Goal: Task Accomplishment & Management: Use online tool/utility

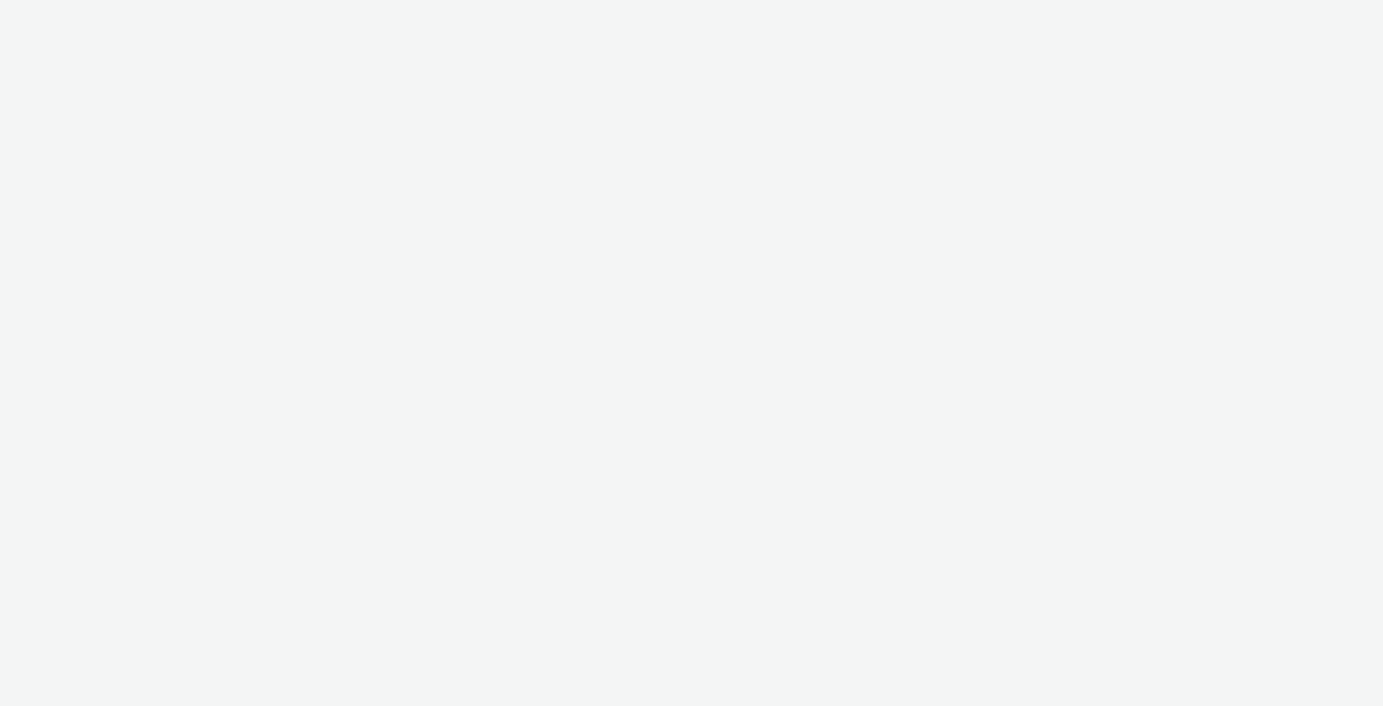
select select "491a0746-e20e-4106-832b-22d0456ef05d"
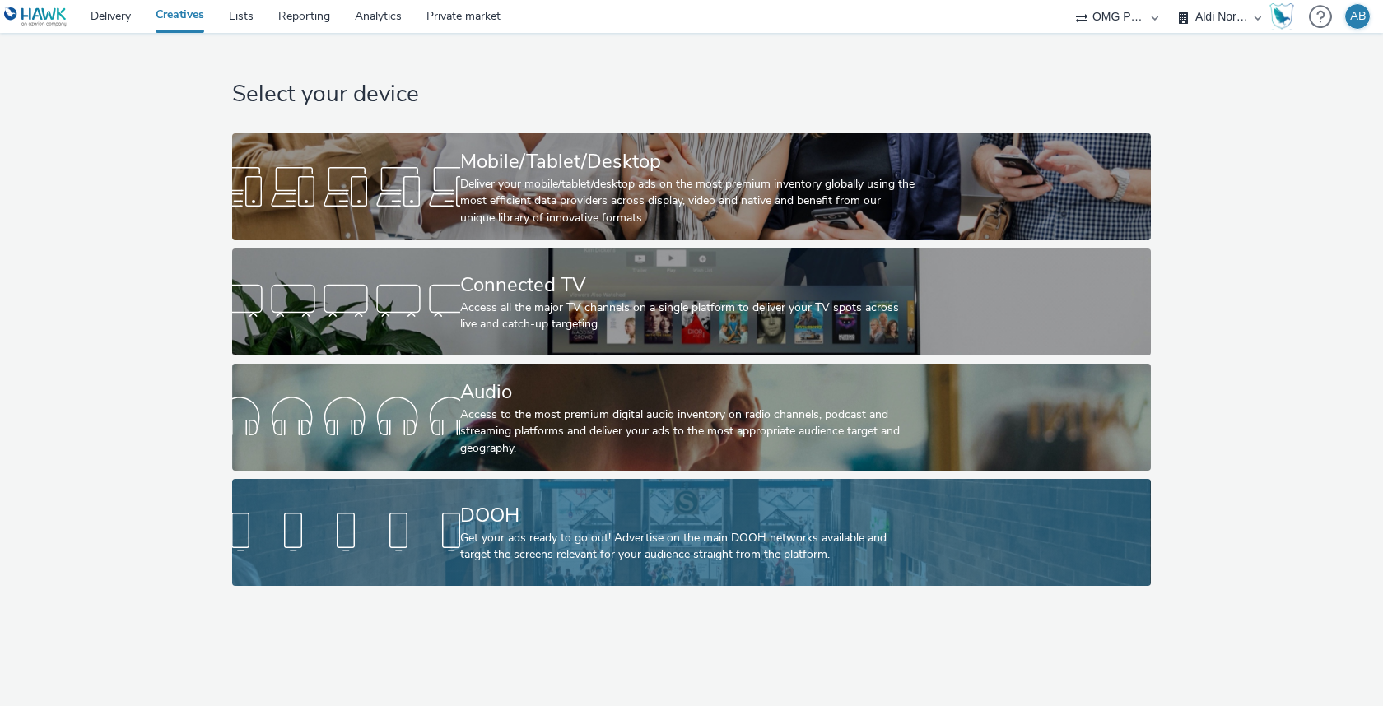
click at [648, 510] on div "DOOH" at bounding box center [688, 515] width 456 height 29
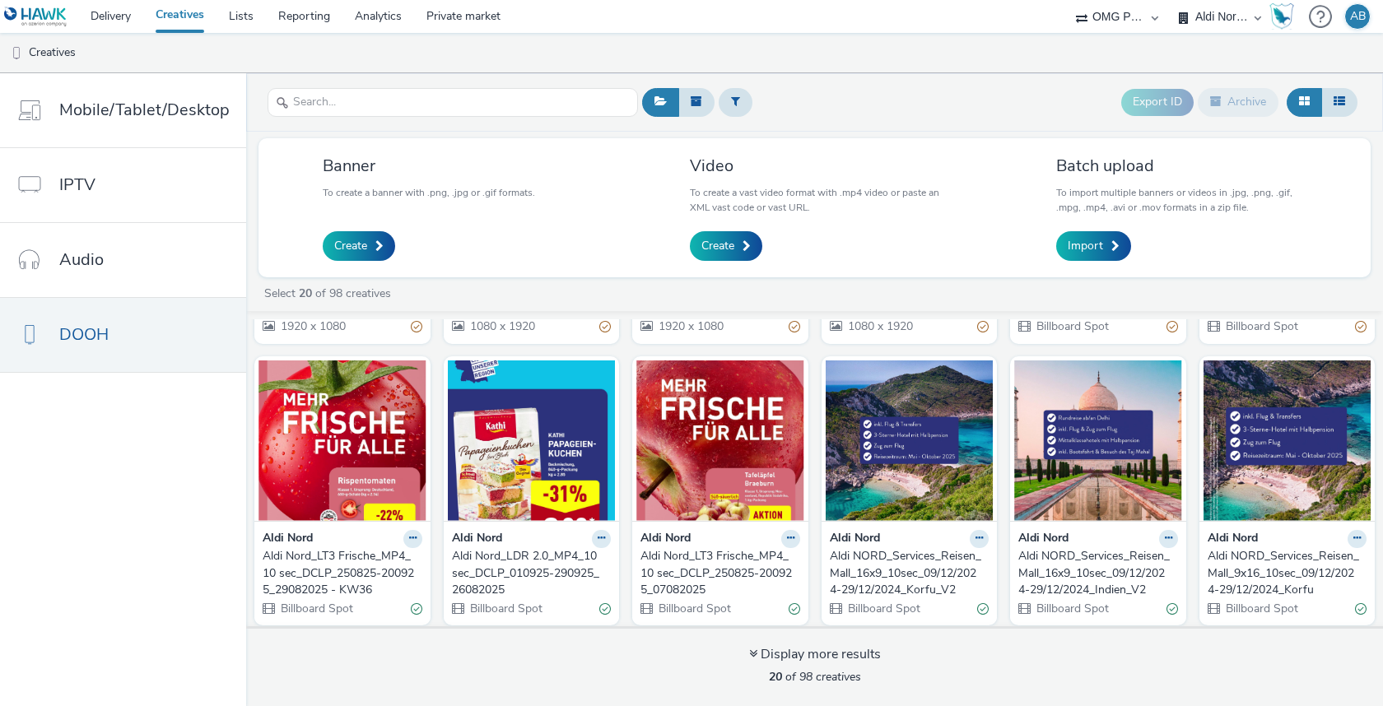
scroll to position [286, 0]
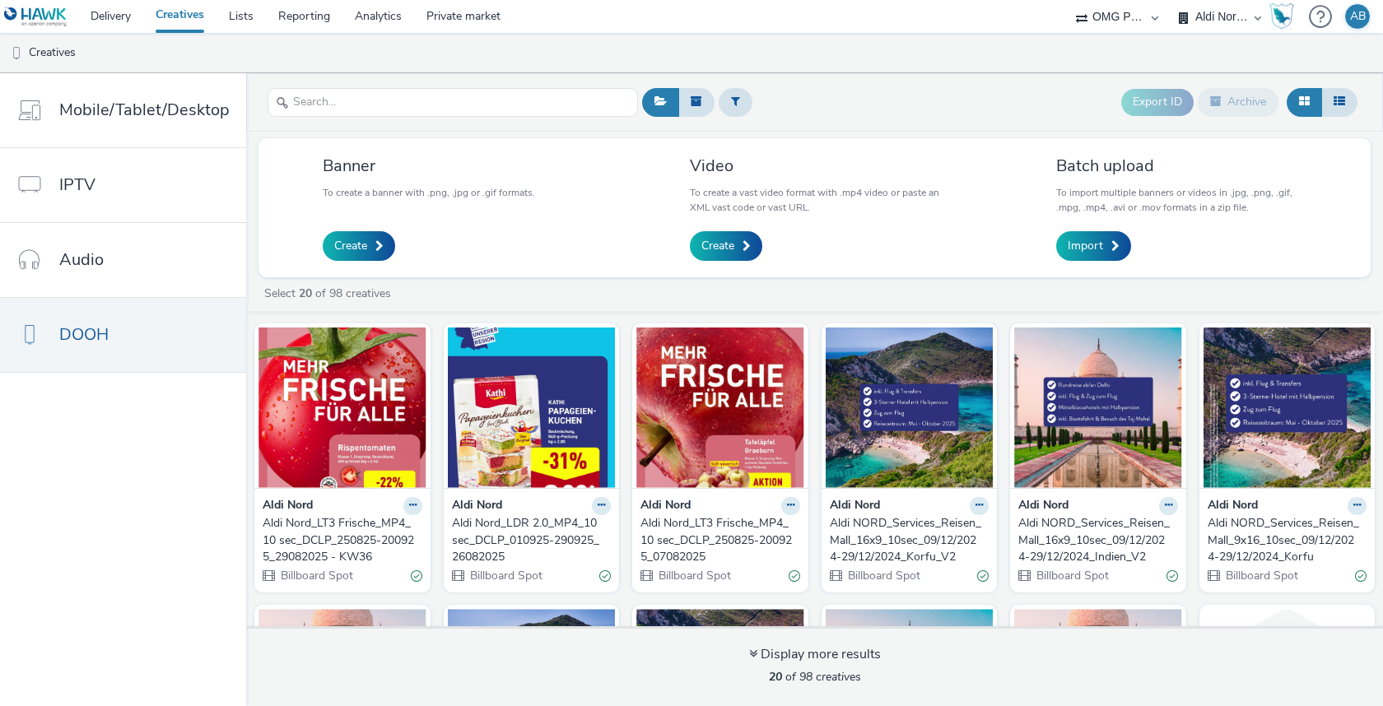
click at [534, 539] on div "Aldi Nord_LDR 2.0_MP4_10 sec_DCLP_010925-290925_26082025" at bounding box center [528, 540] width 153 height 50
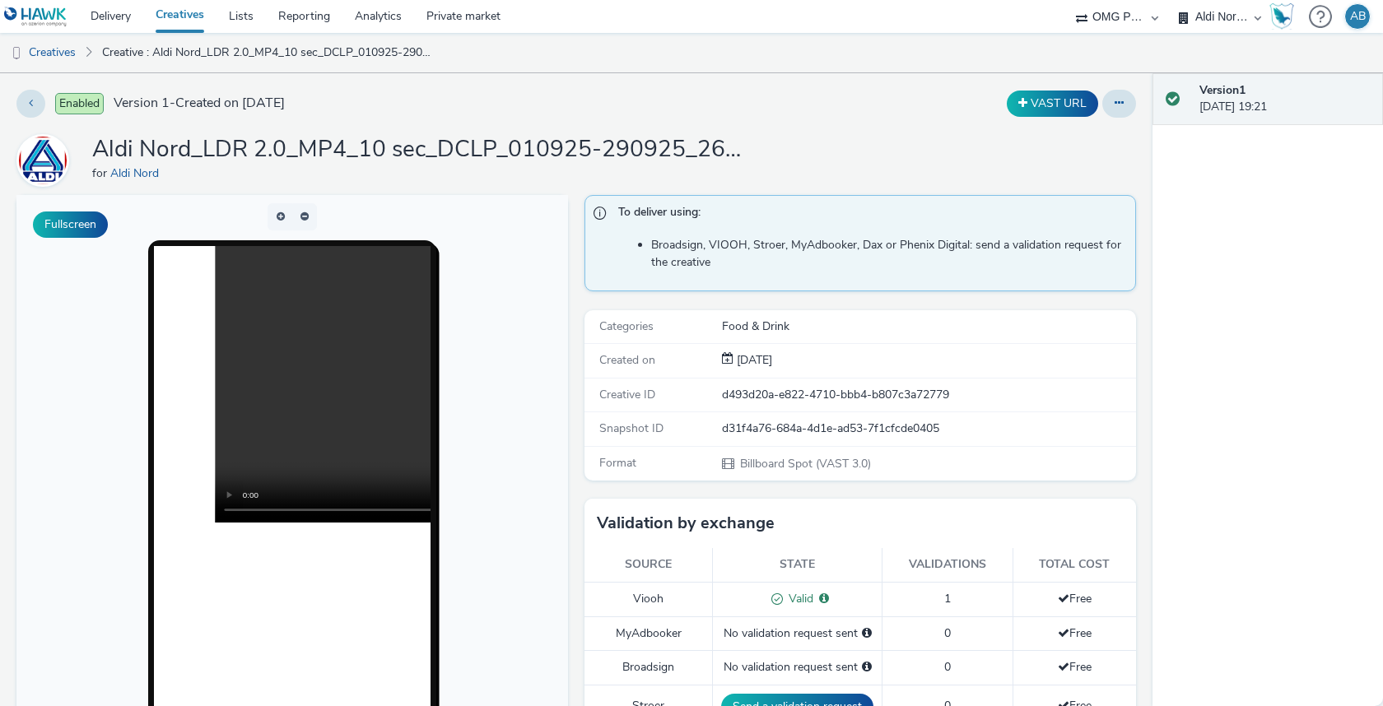
click at [254, 507] on video at bounding box center [491, 384] width 553 height 277
